Goal: Navigation & Orientation: Find specific page/section

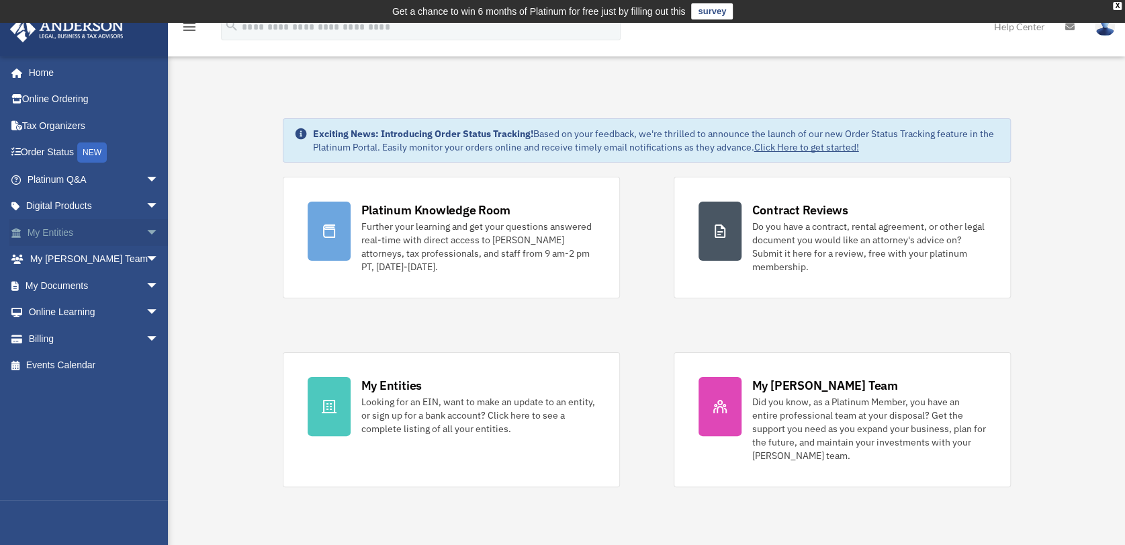
click at [146, 229] on span "arrow_drop_down" at bounding box center [159, 233] width 27 height 28
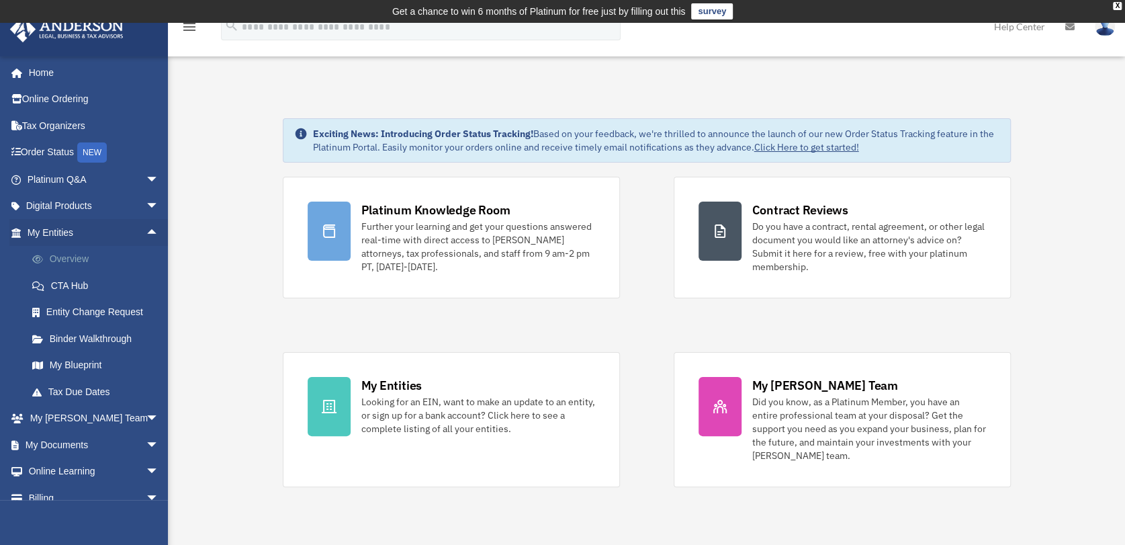
click at [73, 259] on link "Overview" at bounding box center [99, 259] width 161 height 27
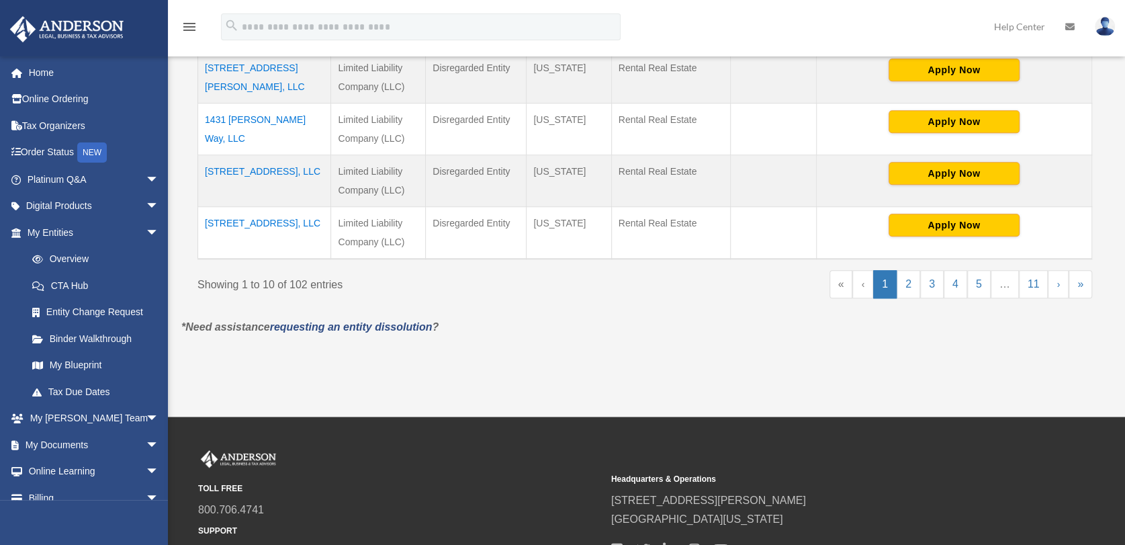
scroll to position [672, 0]
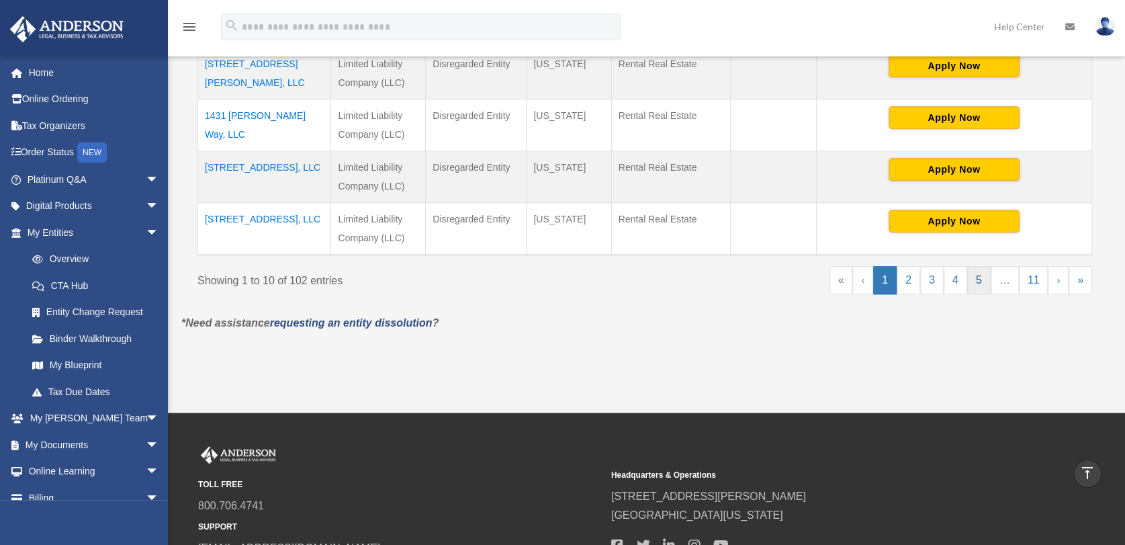
click at [975, 281] on link "5" at bounding box center [979, 280] width 24 height 28
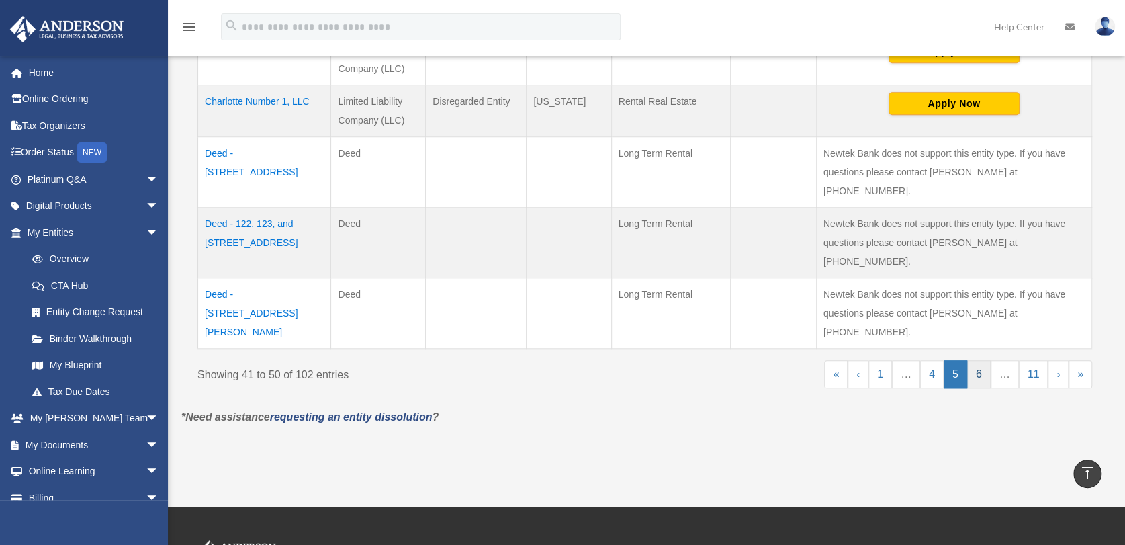
click at [980, 360] on link "6" at bounding box center [979, 374] width 24 height 28
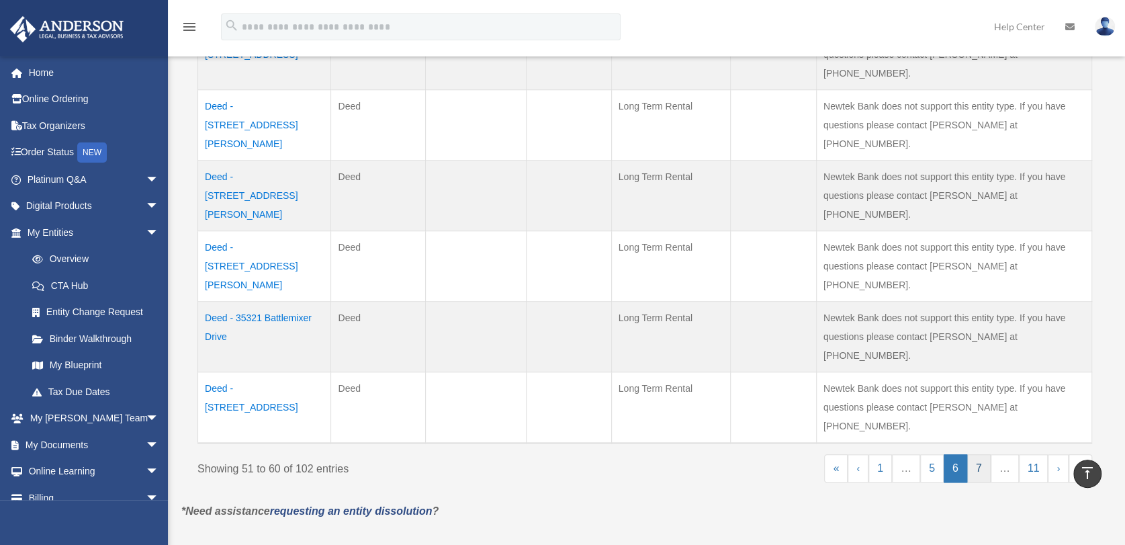
click at [983, 454] on link "7" at bounding box center [979, 468] width 24 height 28
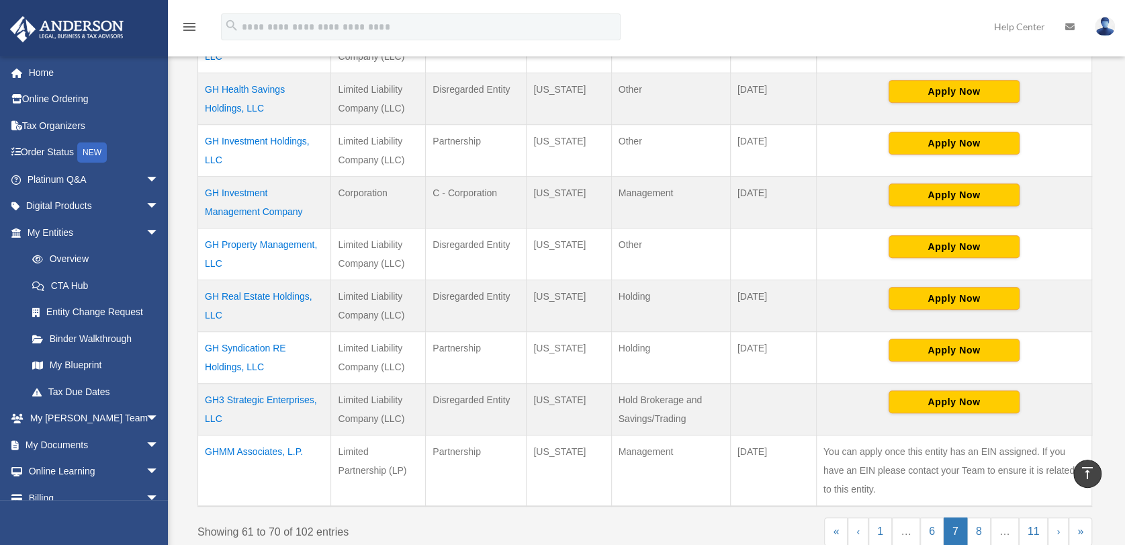
scroll to position [437, 0]
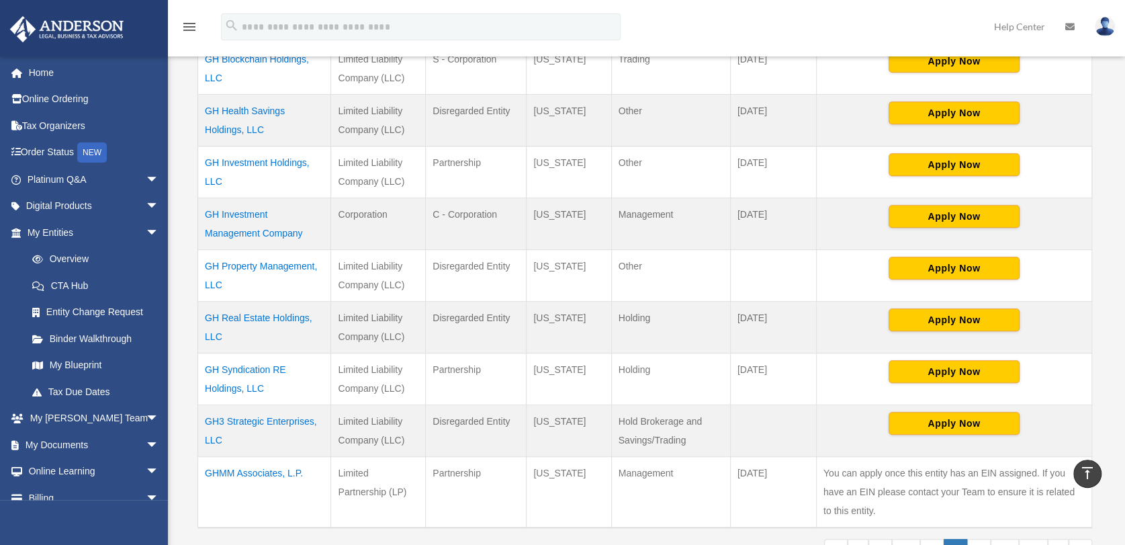
click at [243, 146] on td "GH Investment Holdings, LLC" at bounding box center [264, 172] width 133 height 52
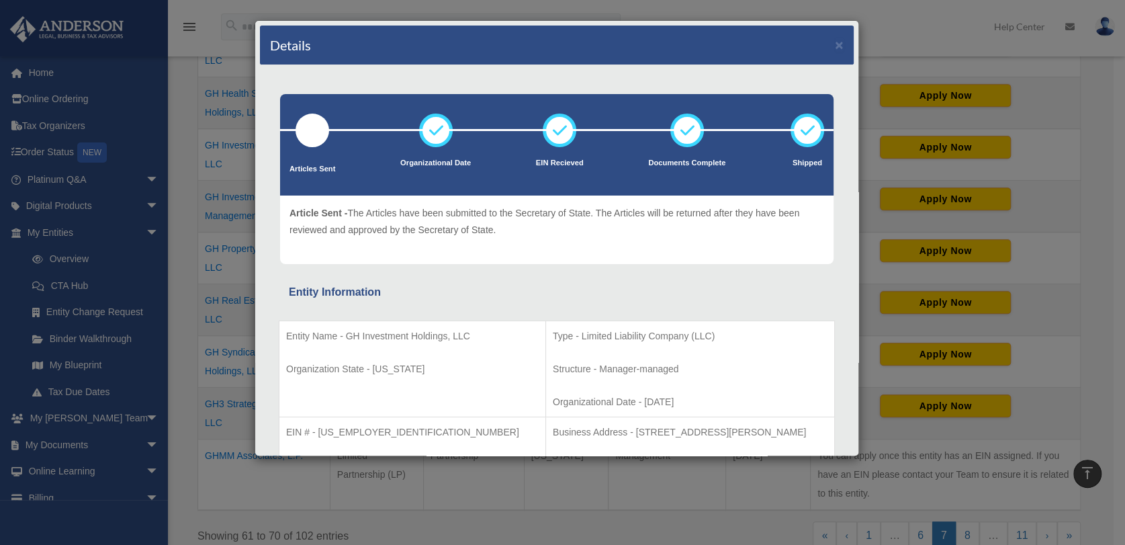
scroll to position [457, 0]
